Goal: Use online tool/utility: Utilize a website feature to perform a specific function

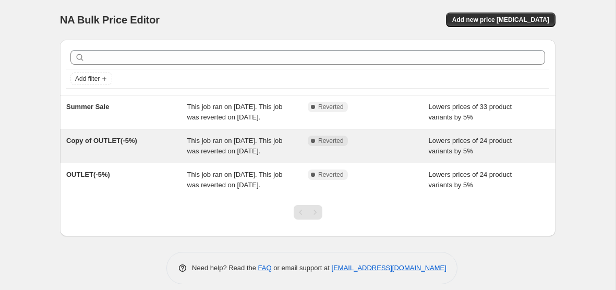
click at [133, 145] on span "Copy of OUTLET(-5%)" at bounding box center [101, 141] width 71 height 8
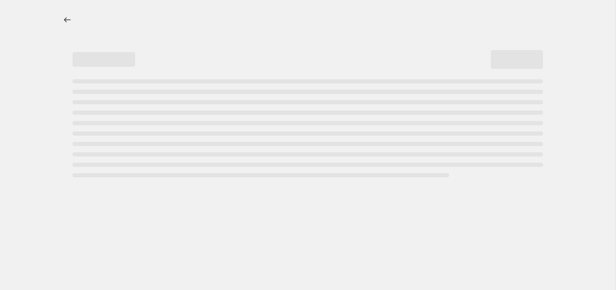
select select "percentage"
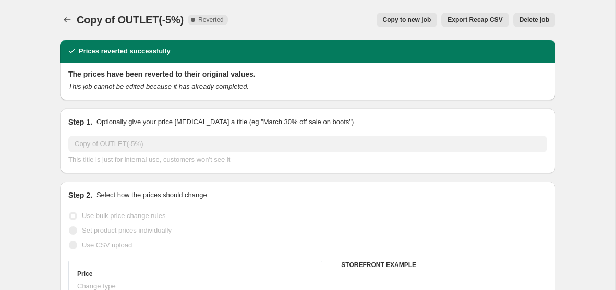
select select "collection"
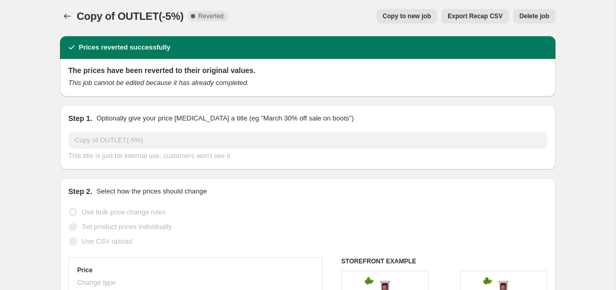
scroll to position [4, 0]
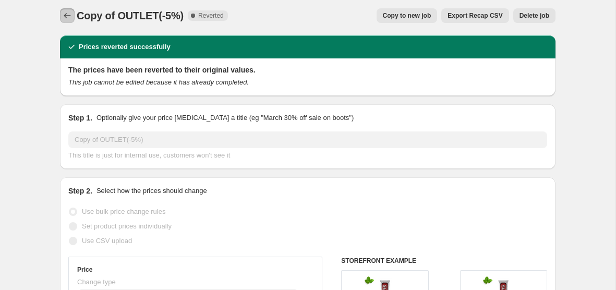
click at [70, 16] on icon "Price change jobs" at bounding box center [67, 15] width 10 height 10
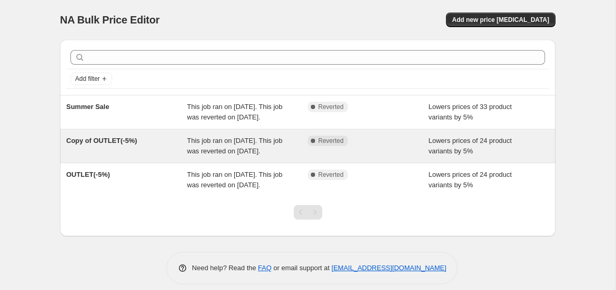
click at [238, 157] on div "This job ran on [DATE]. This job was reverted on [DATE]." at bounding box center [247, 146] width 121 height 21
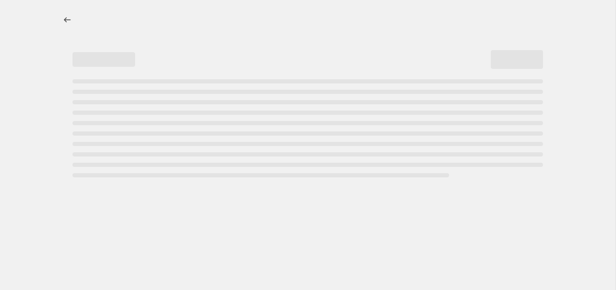
select select "percentage"
select select "collection"
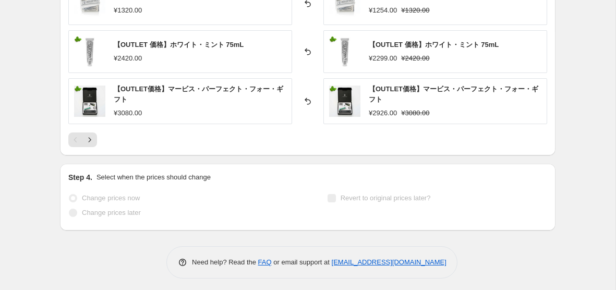
scroll to position [923, 0]
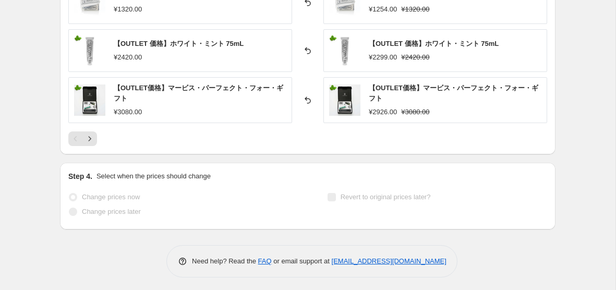
click at [299, 195] on div "Change prices now Change prices later Revert to original prices later?" at bounding box center [307, 205] width 479 height 31
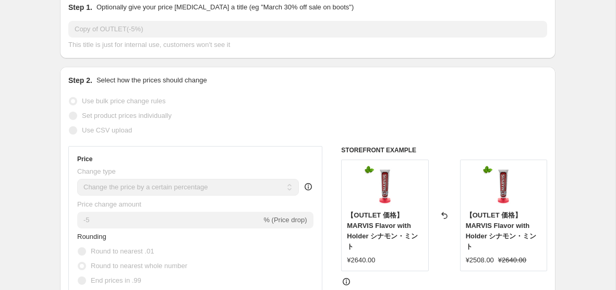
scroll to position [0, 0]
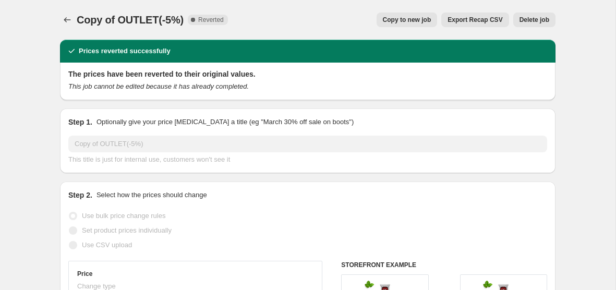
click at [398, 21] on span "Copy to new job" at bounding box center [407, 20] width 49 height 8
select select "percentage"
select select "collection"
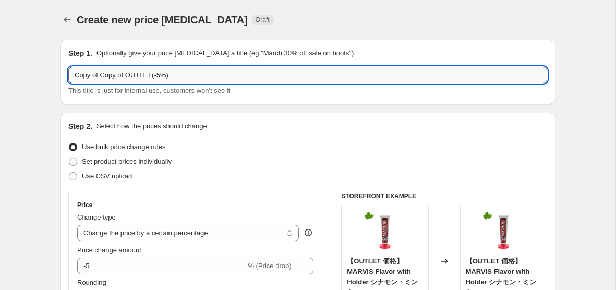
click at [193, 77] on input "Copy of Copy of OUTLET(-5%)" at bounding box center [307, 75] width 479 height 17
click at [105, 72] on input "OUTLET -5% August" at bounding box center [307, 75] width 479 height 17
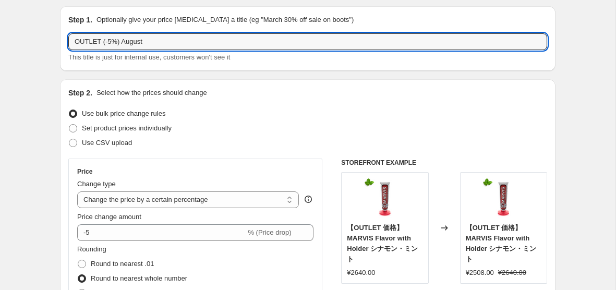
scroll to position [41, 0]
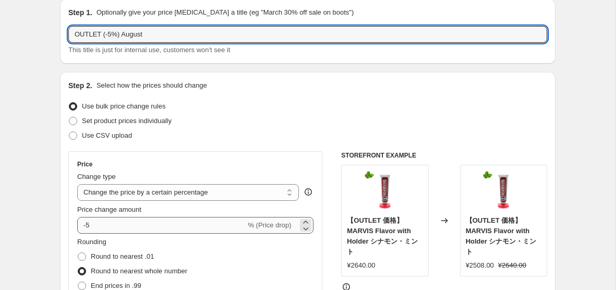
type input "OUTLET (-5%) August"
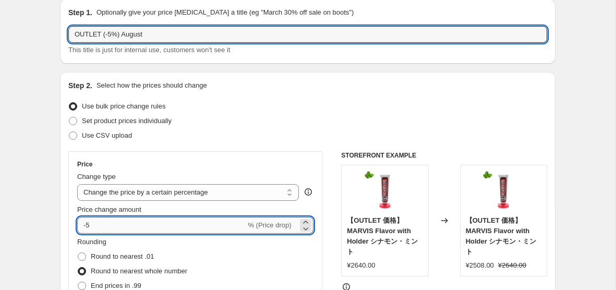
click at [100, 226] on input "-5" at bounding box center [161, 225] width 169 height 17
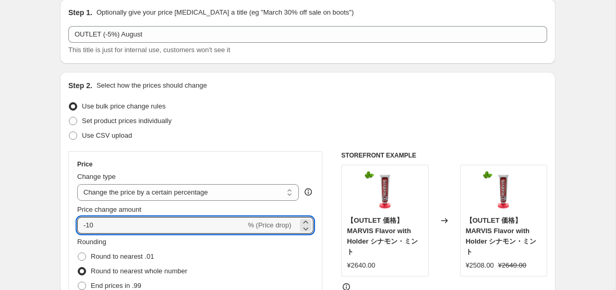
type input "-10"
click at [186, 138] on div "Use CSV upload" at bounding box center [307, 135] width 479 height 15
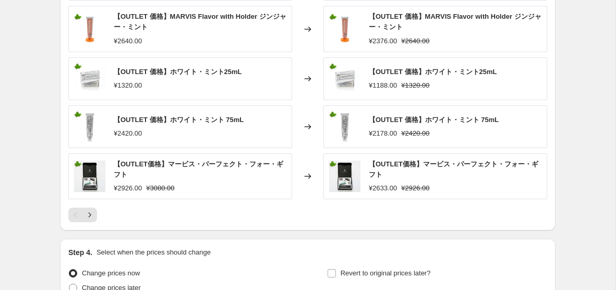
scroll to position [806, 0]
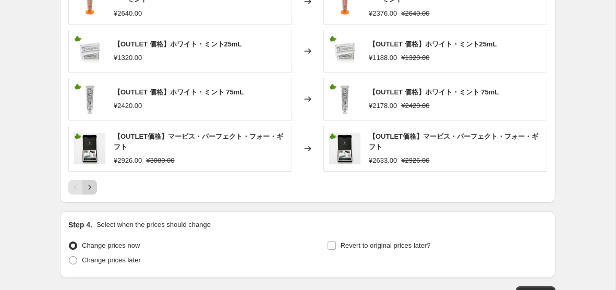
click at [90, 185] on icon "Next" at bounding box center [90, 187] width 3 height 5
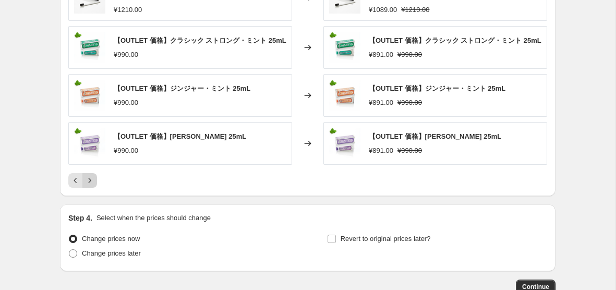
click at [92, 183] on button "Next" at bounding box center [89, 180] width 15 height 15
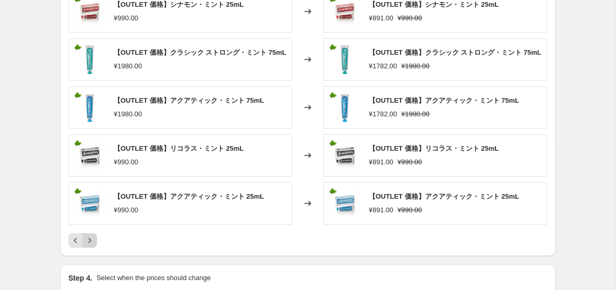
scroll to position [752, 0]
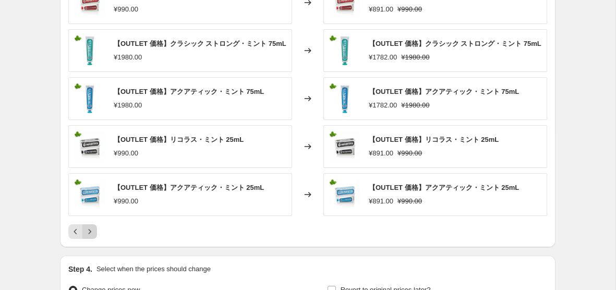
click at [93, 234] on icon "Next" at bounding box center [90, 232] width 10 height 10
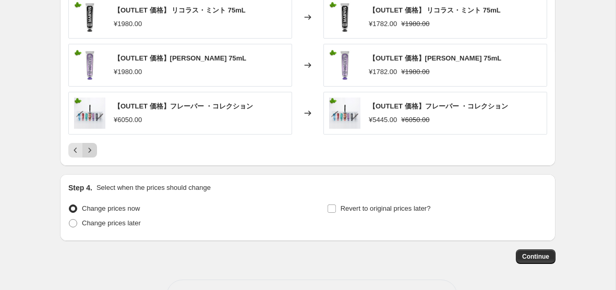
scroll to position [855, 0]
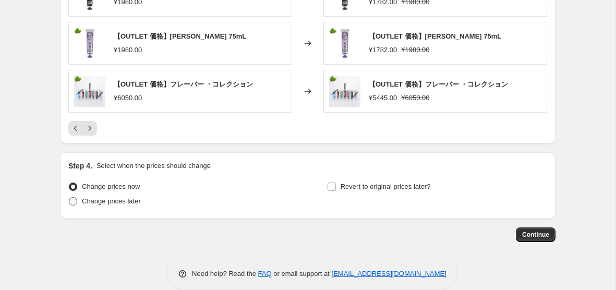
click at [103, 203] on span "Change prices later" at bounding box center [111, 201] width 59 height 8
click at [69, 198] on input "Change prices later" at bounding box center [69, 197] width 1 height 1
radio input "true"
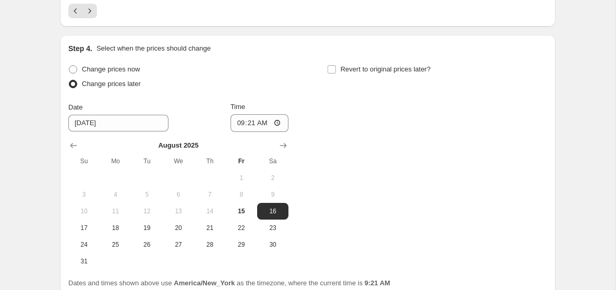
scroll to position [983, 0]
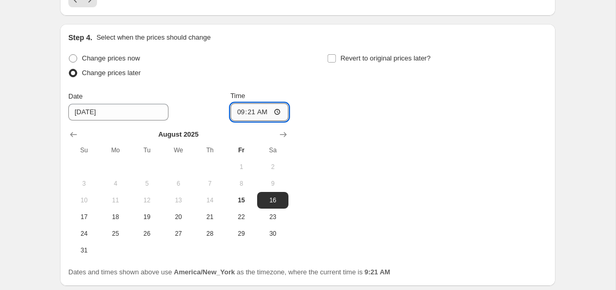
click at [254, 113] on input "09:21" at bounding box center [260, 112] width 58 height 18
type input "11:00"
click at [332, 60] on input "Revert to original prices later?" at bounding box center [332, 58] width 8 height 8
checkbox input "true"
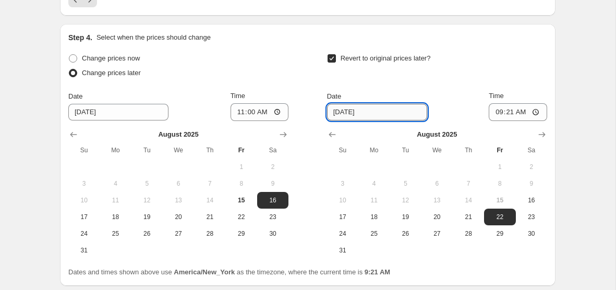
click at [347, 110] on input "[DATE]" at bounding box center [377, 112] width 100 height 17
type input "[DATE]"
click at [511, 115] on input "09:21" at bounding box center [518, 112] width 58 height 18
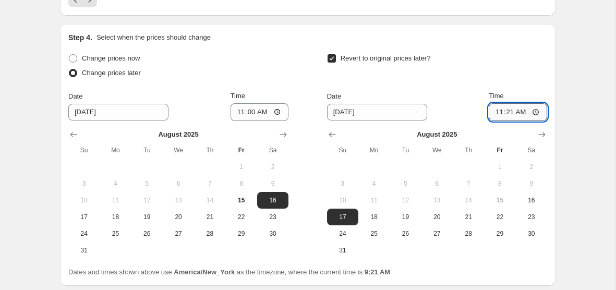
type input "11:00"
click at [480, 72] on div "Revert to original prices later?" at bounding box center [437, 66] width 220 height 31
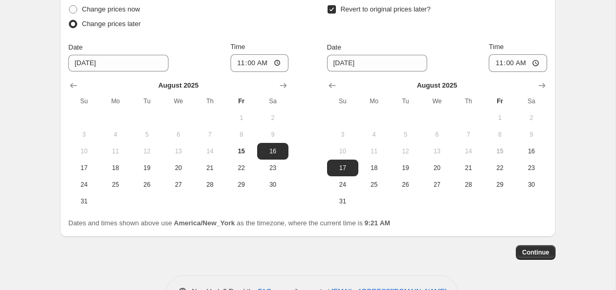
scroll to position [1066, 0]
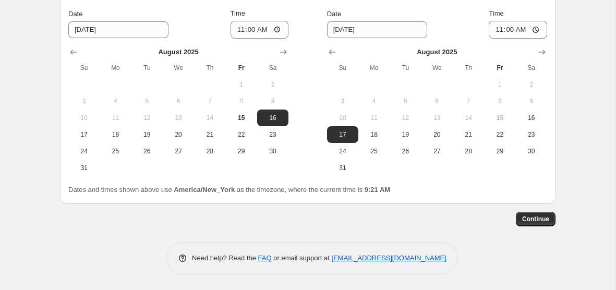
click at [547, 219] on span "Continue" at bounding box center [535, 219] width 27 height 8
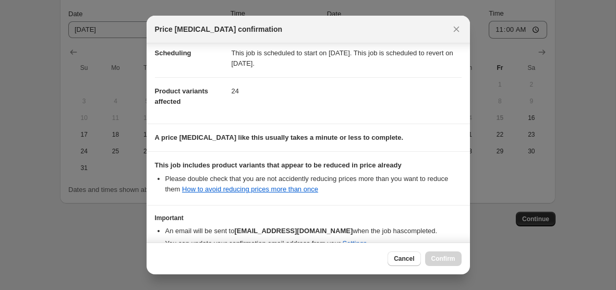
scroll to position [147, 0]
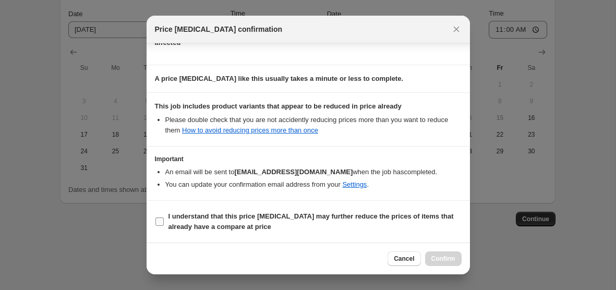
click at [279, 218] on b "I understand that this price [MEDICAL_DATA] may further reduce the prices of it…" at bounding box center [311, 221] width 285 height 18
click at [164, 218] on input "I understand that this price [MEDICAL_DATA] may further reduce the prices of it…" at bounding box center [160, 222] width 8 height 8
checkbox input "true"
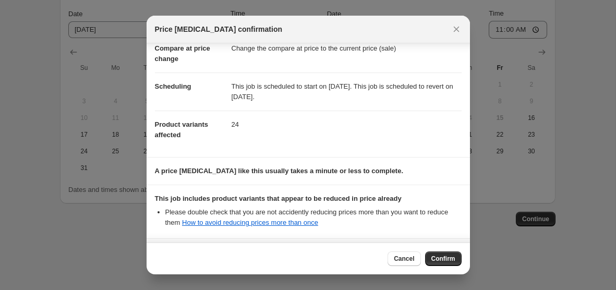
scroll to position [146, 0]
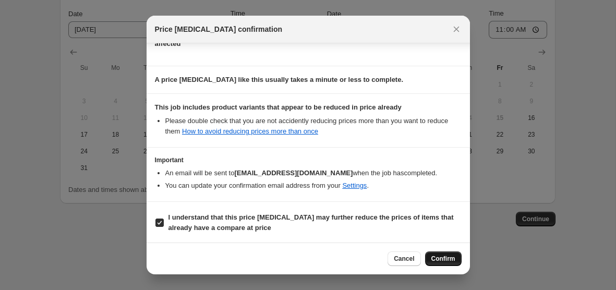
click at [454, 260] on span "Confirm" at bounding box center [444, 259] width 24 height 8
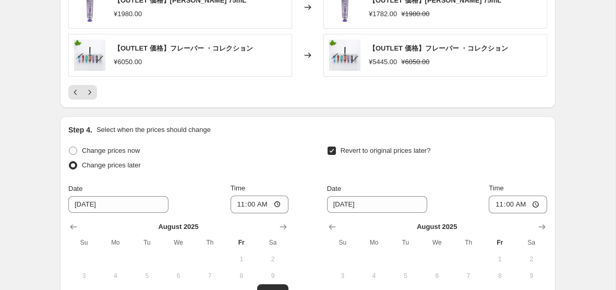
scroll to position [931, 0]
